Goal: Contribute content: Add original content to the website for others to see

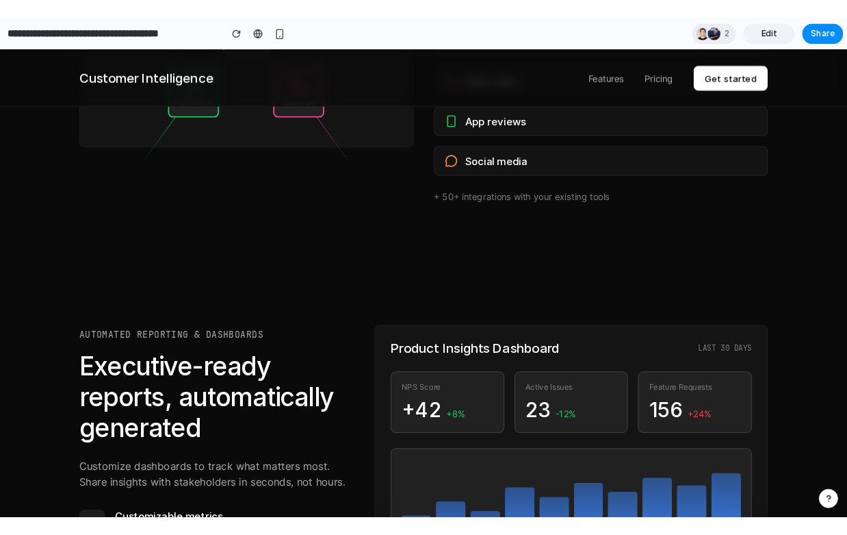
scroll to position [1257, 0]
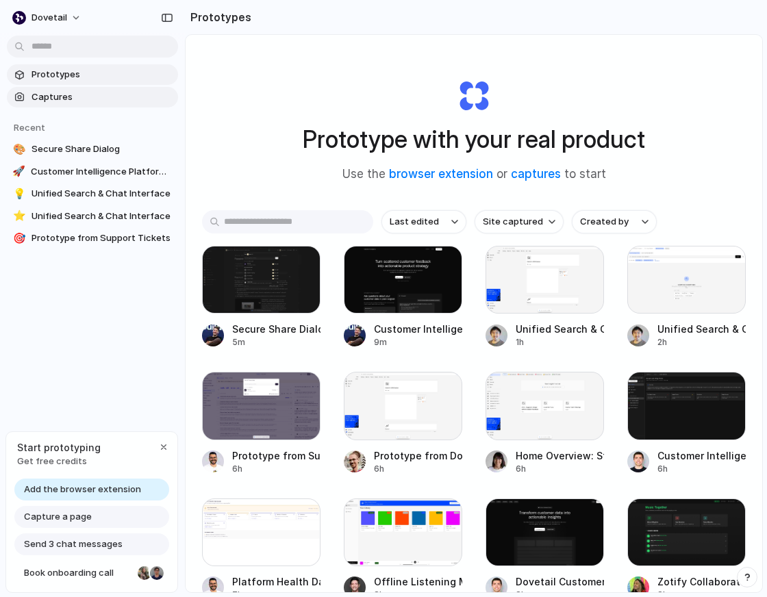
click at [82, 93] on span "Captures" at bounding box center [101, 97] width 141 height 14
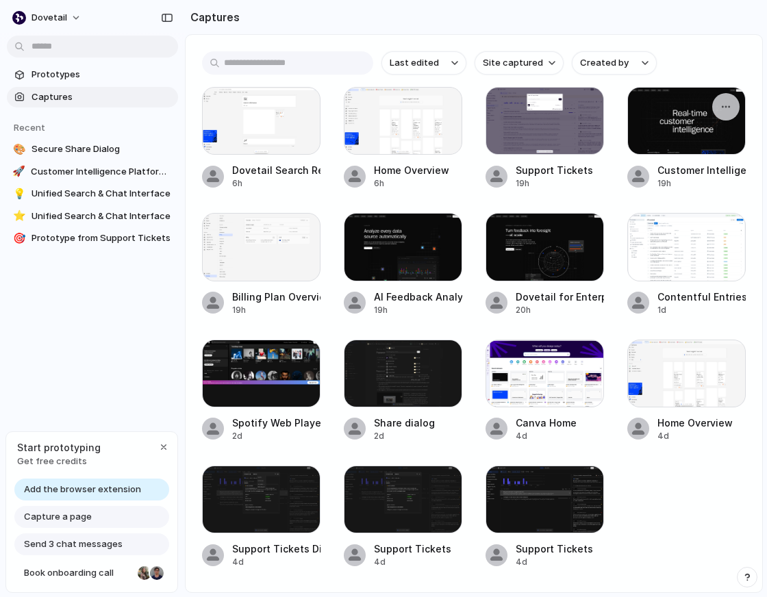
click at [652, 126] on div at bounding box center [686, 121] width 118 height 68
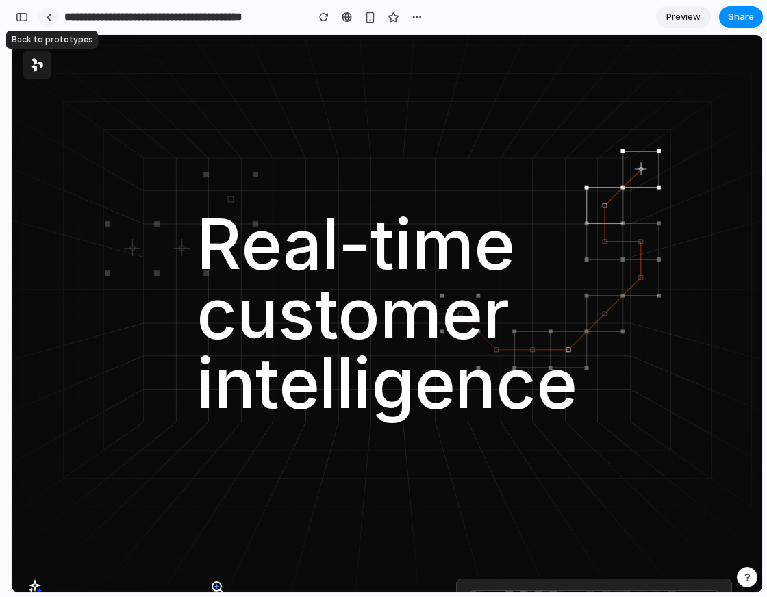
click at [46, 15] on div at bounding box center [49, 18] width 6 height 8
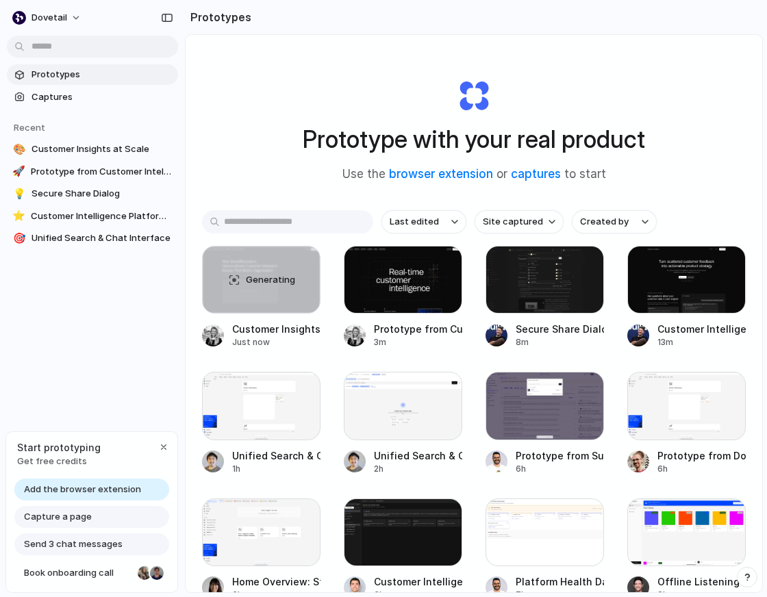
click at [104, 483] on span "Add the browser extension" at bounding box center [82, 490] width 117 height 14
click at [105, 488] on span "Add the browser extension" at bounding box center [82, 490] width 117 height 14
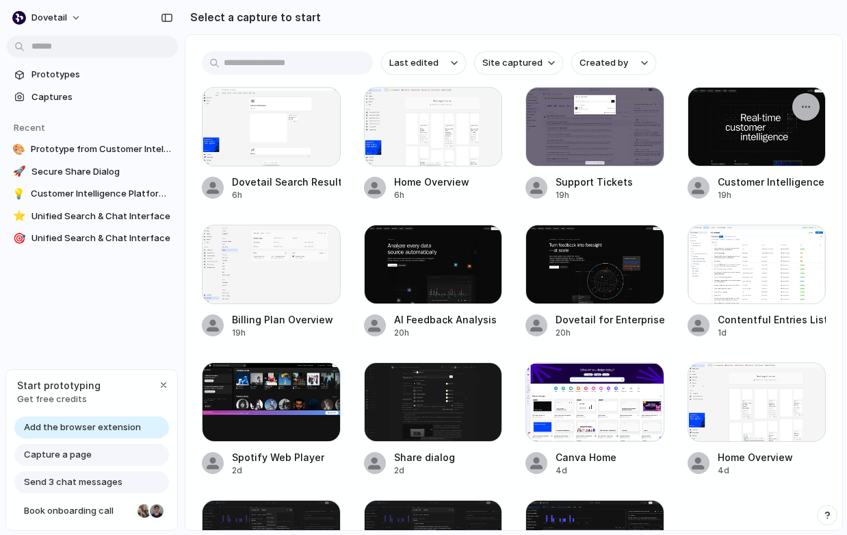
click at [766, 146] on div at bounding box center [757, 126] width 139 height 79
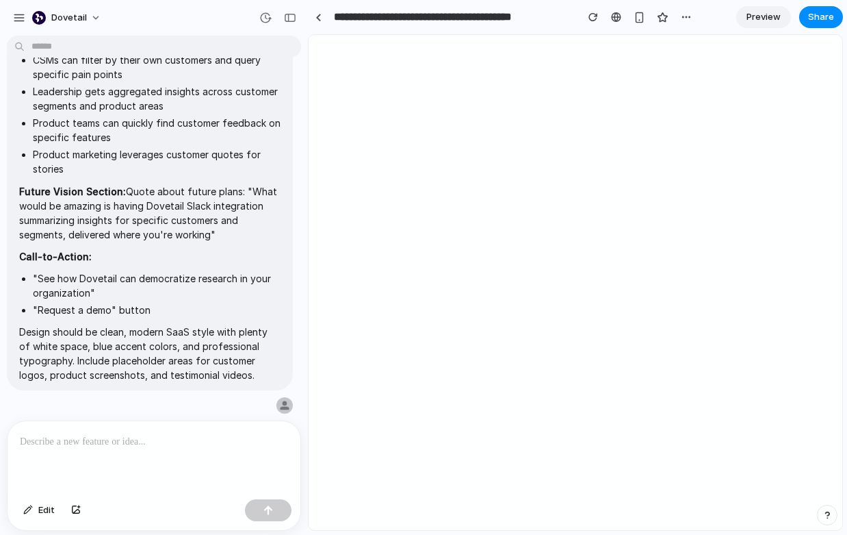
type input "**********"
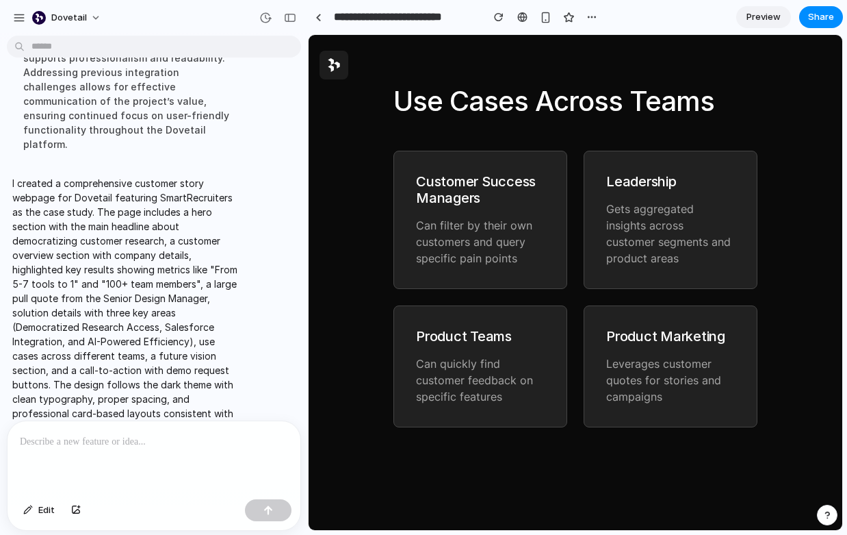
scroll to position [2832, 0]
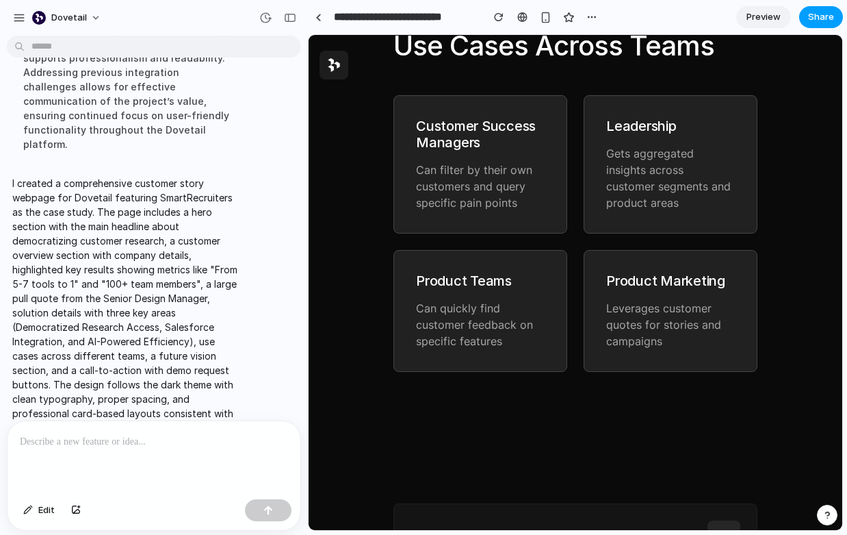
click at [826, 16] on span "Share" at bounding box center [821, 17] width 26 height 14
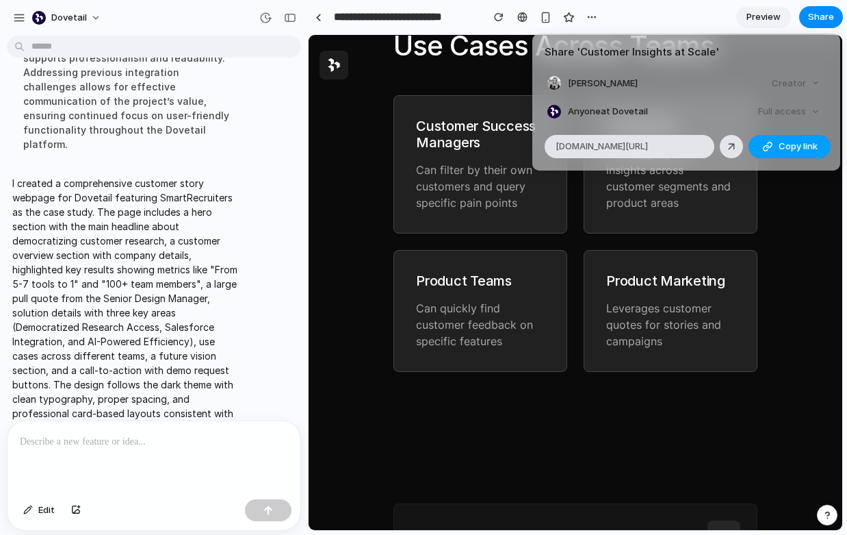
click at [788, 146] on span "Copy link" at bounding box center [798, 147] width 39 height 14
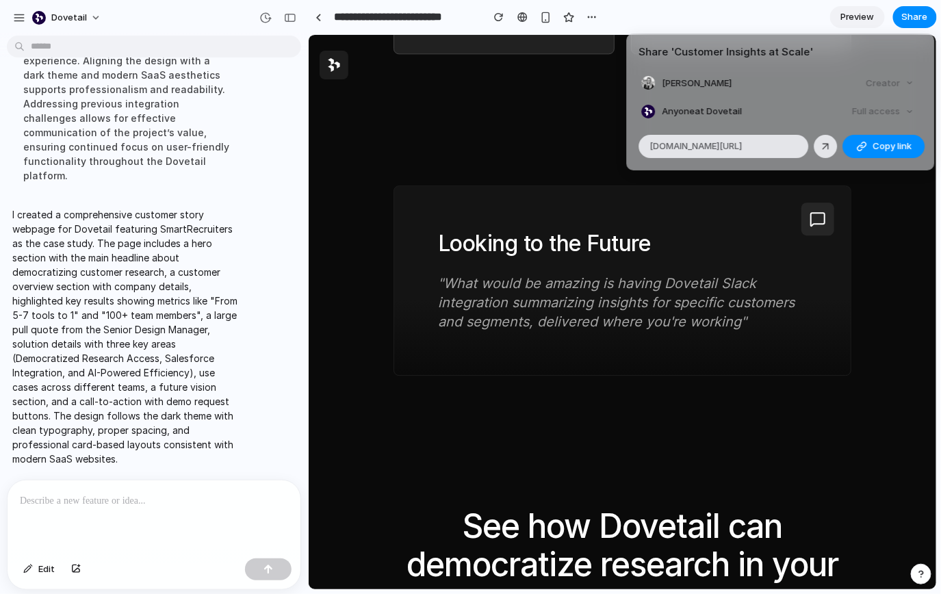
scroll to position [1292, 0]
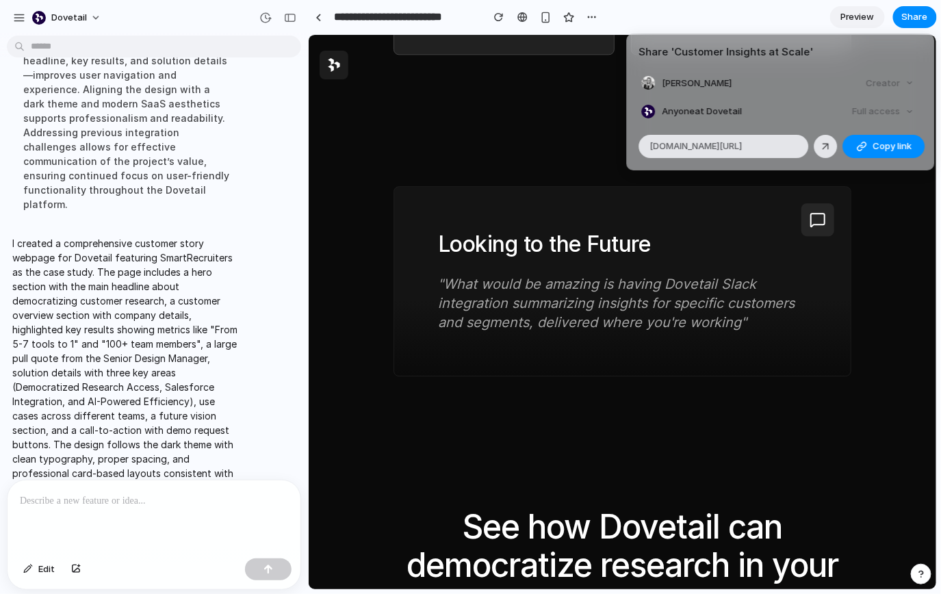
click at [793, 296] on div "Share ' Customer Insights at Scale ' Carlyn Shaw Creator Anyone at Dovetail Ful…" at bounding box center [470, 297] width 941 height 594
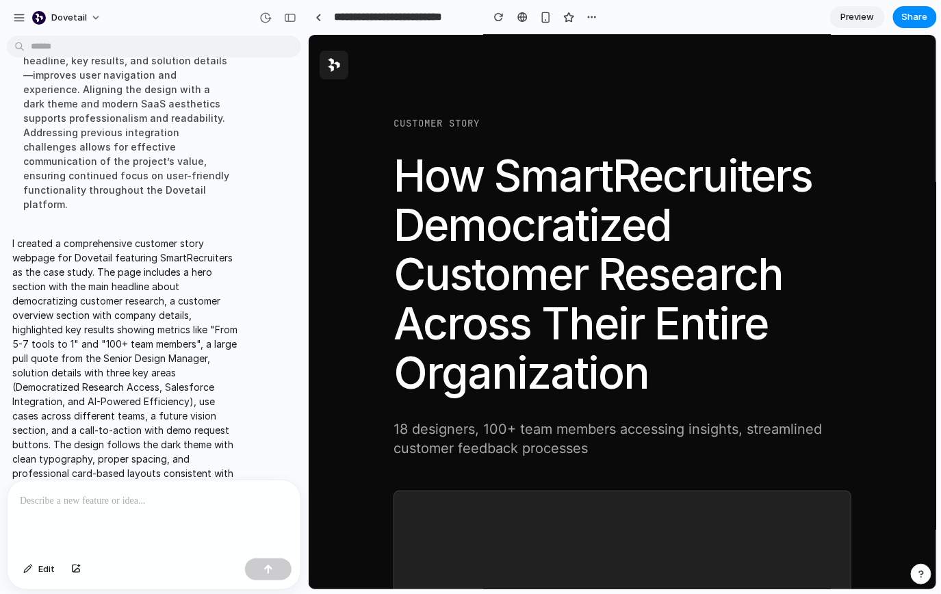
scroll to position [0, 0]
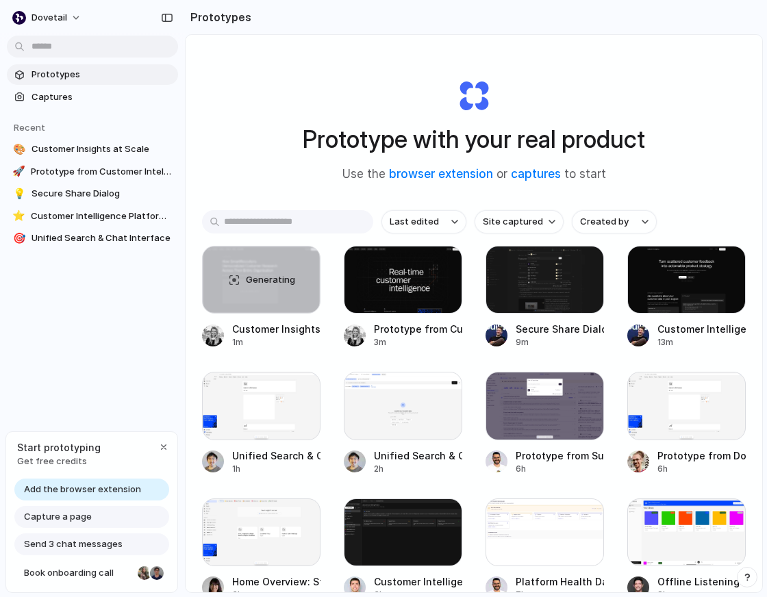
click at [76, 488] on span "Add the browser extension" at bounding box center [82, 490] width 117 height 14
click at [141, 488] on div "Add the browser extension" at bounding box center [91, 489] width 155 height 22
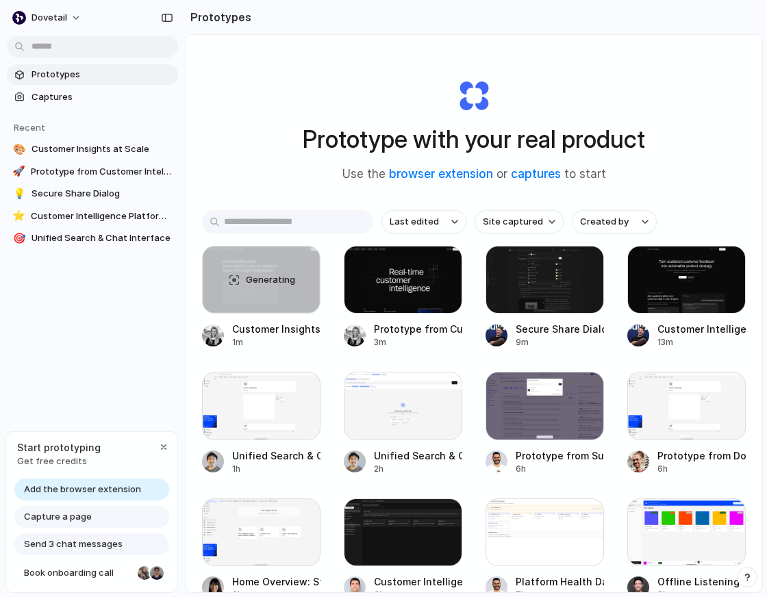
click at [141, 488] on div "Add the browser extension" at bounding box center [91, 489] width 155 height 22
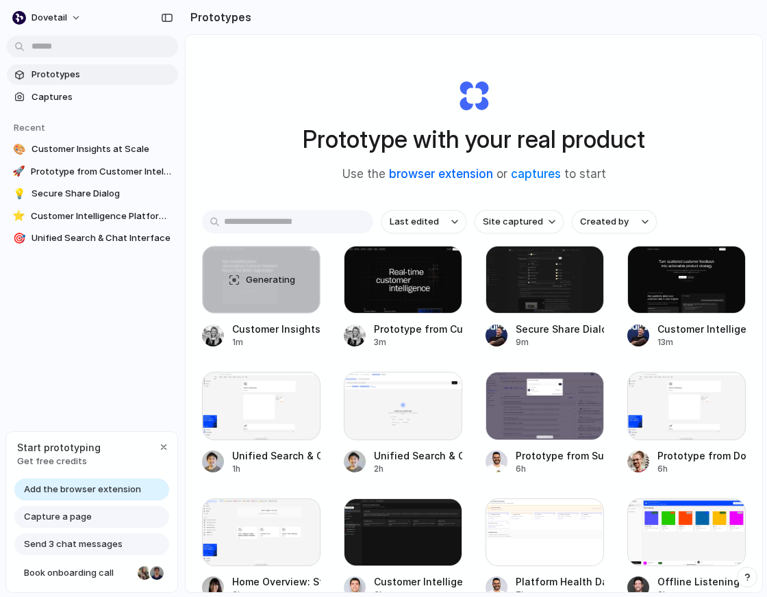
click at [460, 175] on link "browser extension" at bounding box center [441, 174] width 104 height 14
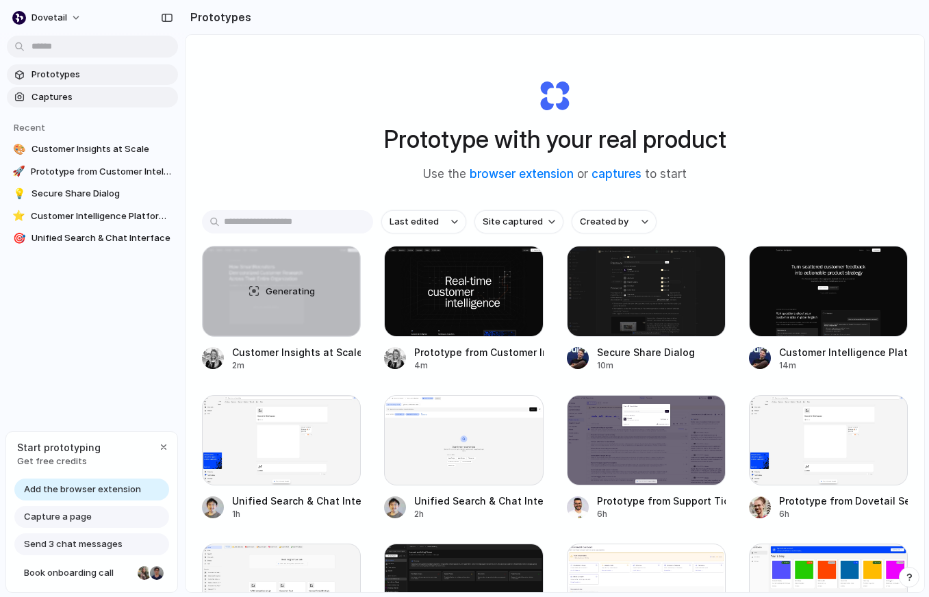
click at [97, 89] on link "Captures" at bounding box center [92, 97] width 171 height 21
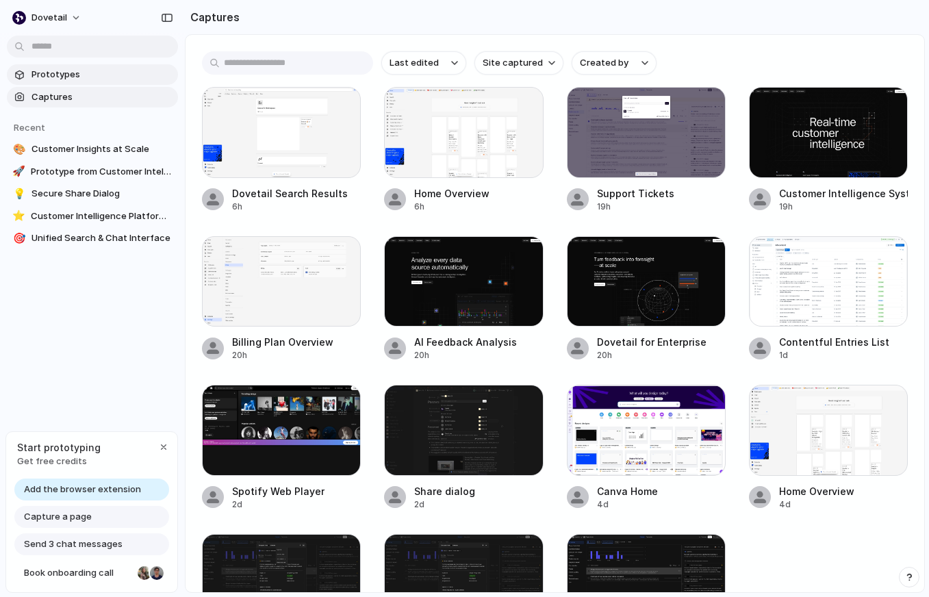
click at [60, 75] on span "Prototypes" at bounding box center [101, 75] width 141 height 14
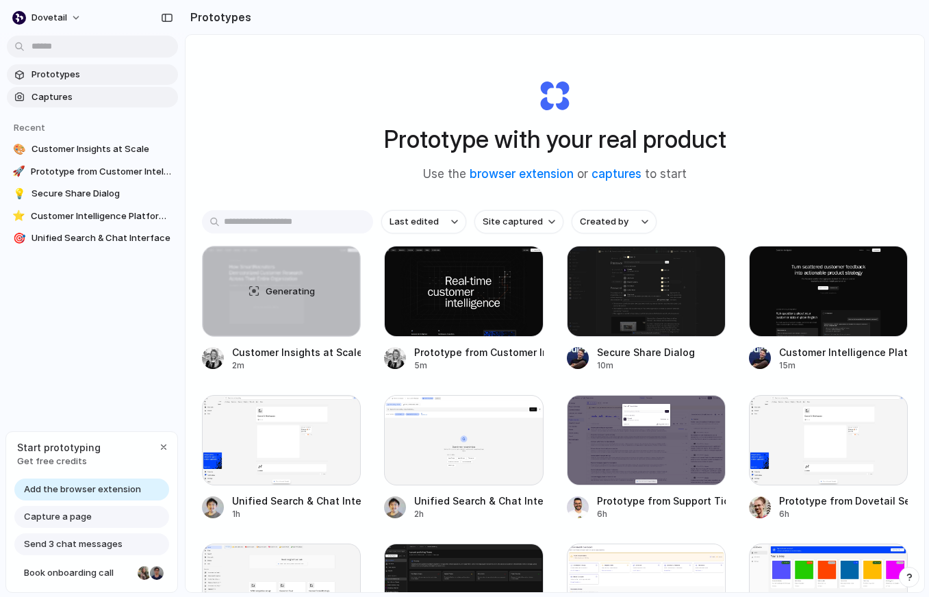
click at [60, 90] on span "Captures" at bounding box center [101, 97] width 141 height 14
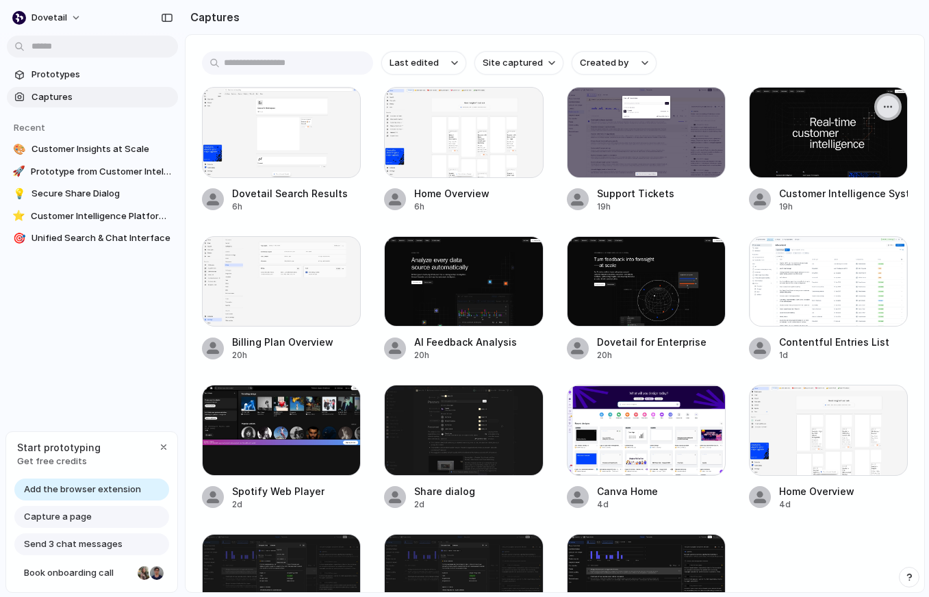
click at [766, 110] on div "button" at bounding box center [887, 106] width 11 height 11
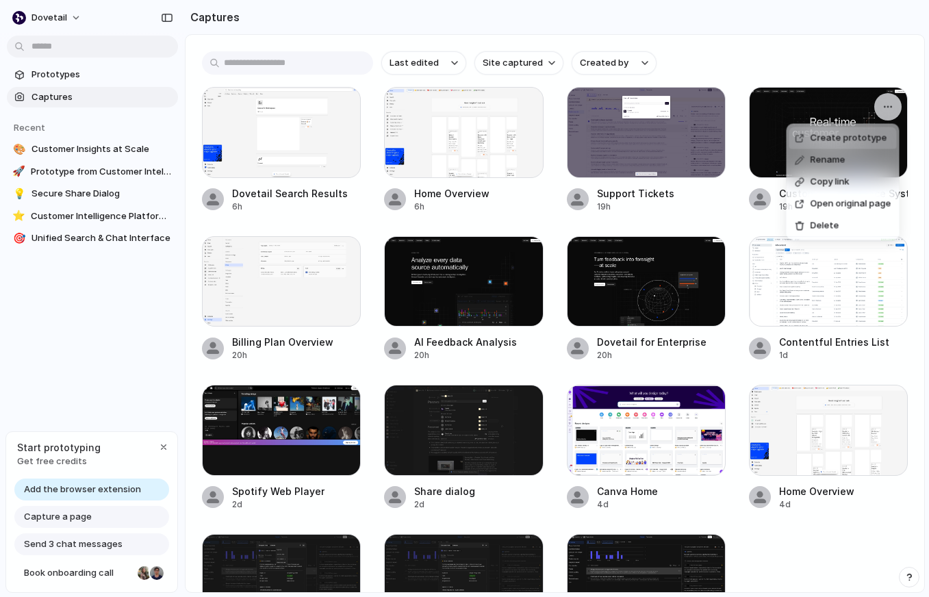
click at [766, 58] on div "Create prototype Rename Copy link Open original page Delete" at bounding box center [464, 298] width 929 height 597
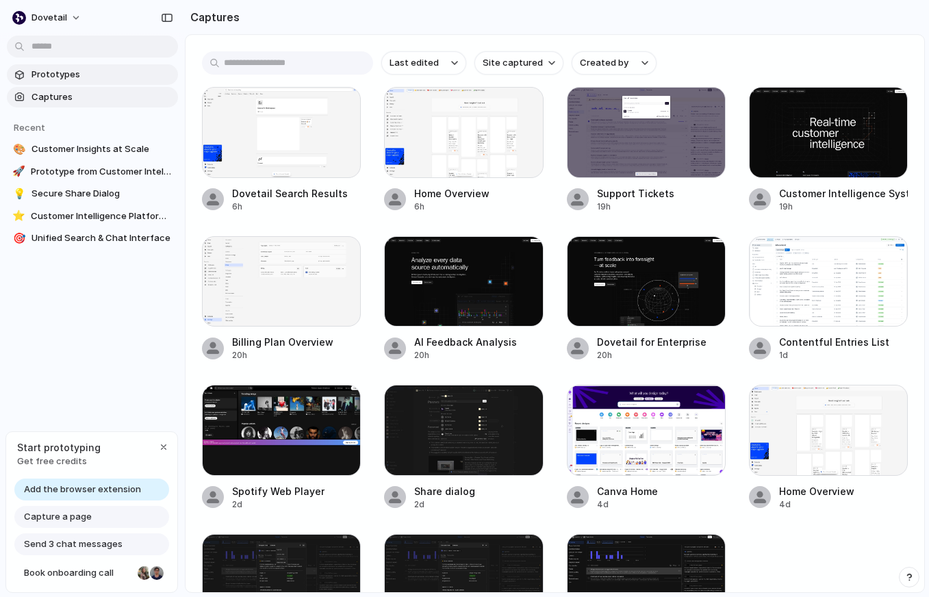
click at [67, 77] on span "Prototypes" at bounding box center [101, 75] width 141 height 14
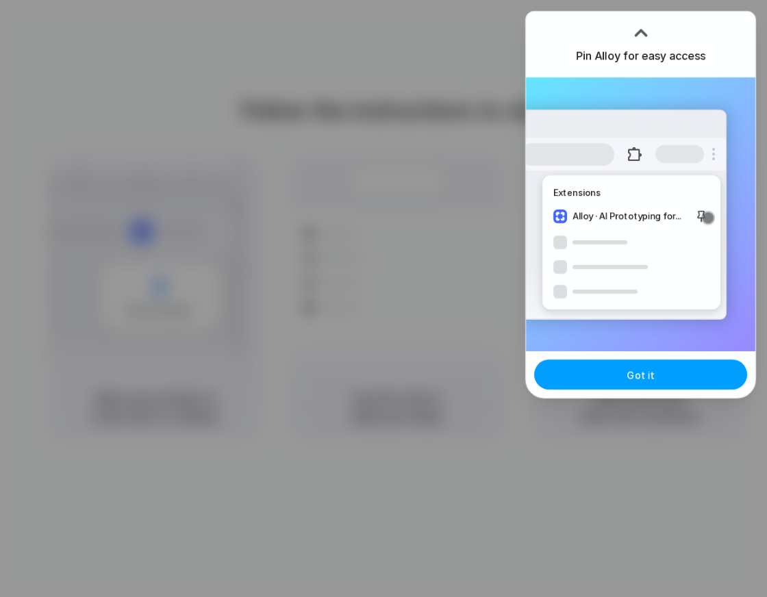
click at [616, 366] on button "Got it" at bounding box center [640, 374] width 213 height 30
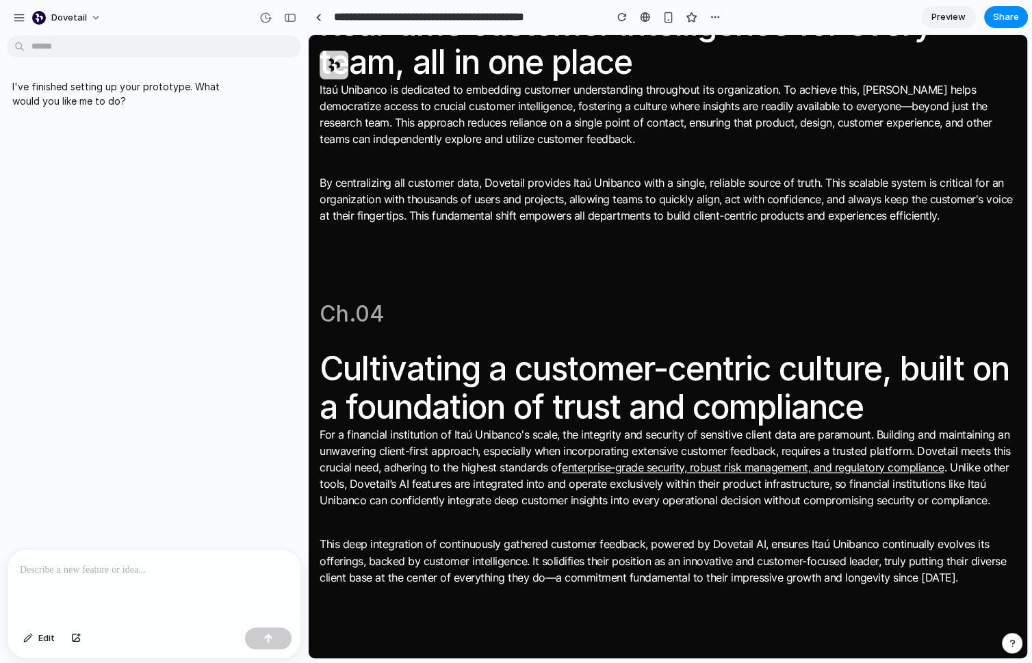
scroll to position [1726, 0]
